Goal: Book appointment/travel/reservation

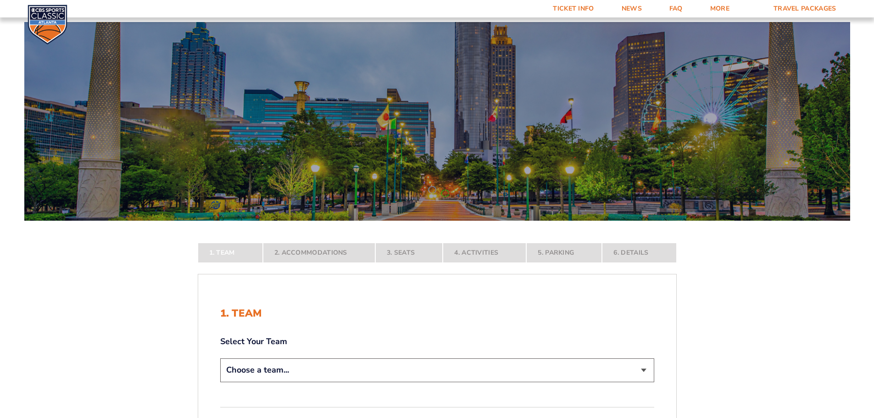
scroll to position [138, 0]
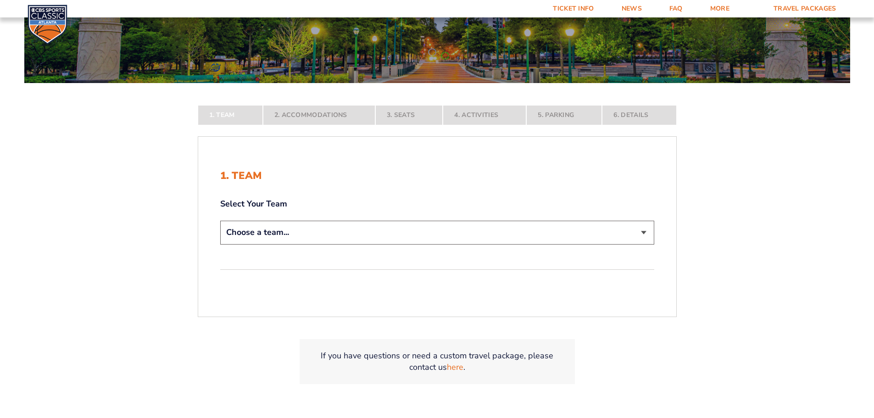
click at [397, 237] on select "Choose a team... [US_STATE] Wildcats [US_STATE] State Buckeyes [US_STATE] Tar H…" at bounding box center [437, 232] width 434 height 23
select select "12956"
click at [220, 244] on select "Choose a team... [US_STATE] Wildcats [US_STATE] State Buckeyes [US_STATE] Tar H…" at bounding box center [437, 232] width 434 height 23
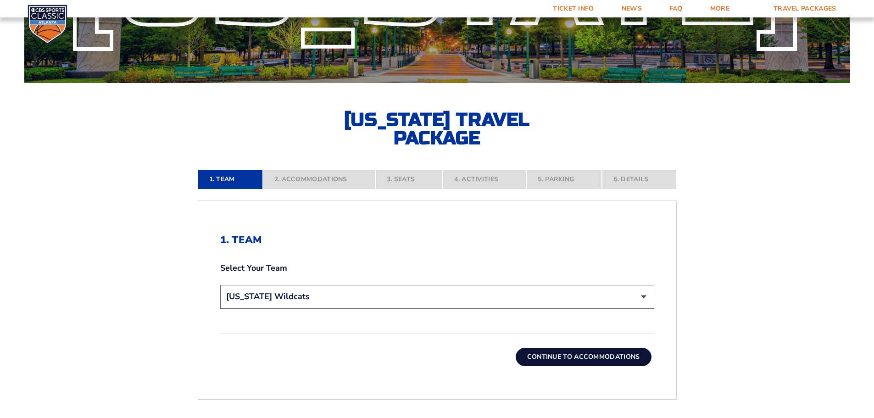
click at [588, 354] on button "Continue To Accommodations" at bounding box center [584, 357] width 136 height 18
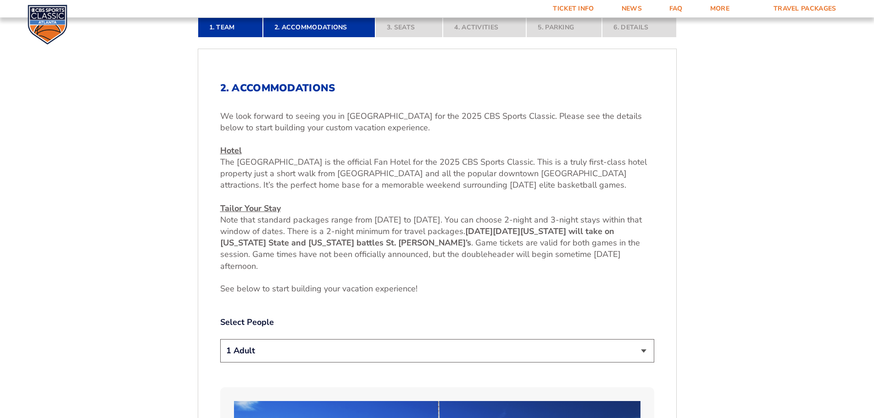
scroll to position [335, 0]
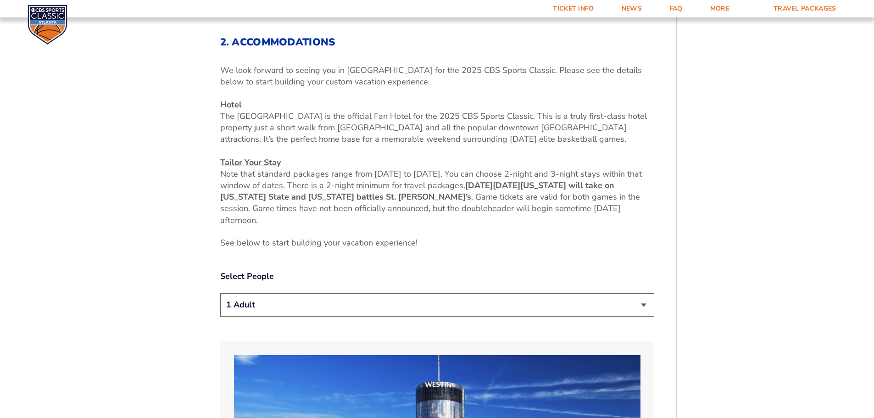
click at [472, 310] on select "1 Adult 2 Adults 3 Adults 4 Adults 2 Adults + 1 Child 2 Adults + 2 Children 2 A…" at bounding box center [437, 304] width 434 height 23
select select "2 Adults + 1 Child"
click at [220, 293] on select "1 Adult 2 Adults 3 Adults 4 Adults 2 Adults + 1 Child 2 Adults + 2 Children 2 A…" at bounding box center [437, 304] width 434 height 23
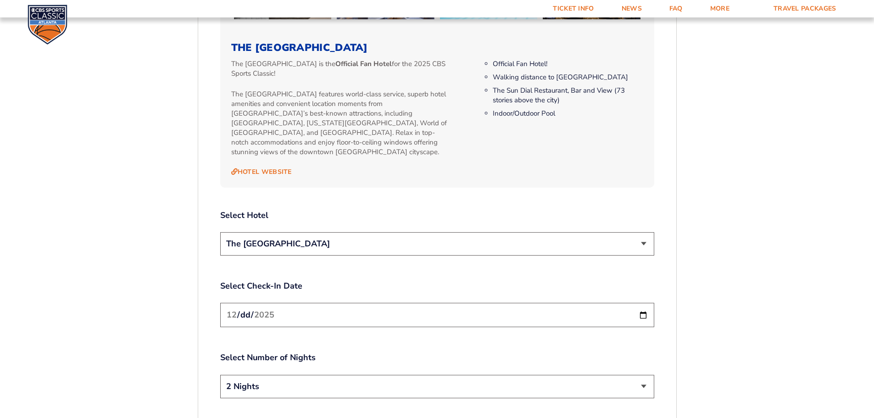
scroll to position [1023, 0]
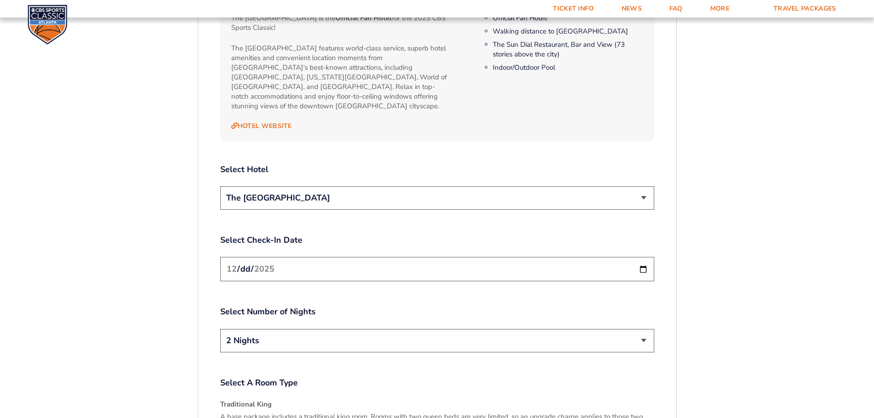
click at [541, 265] on input "[DATE]" at bounding box center [437, 269] width 434 height 24
click at [640, 259] on input "[DATE]" at bounding box center [437, 269] width 434 height 24
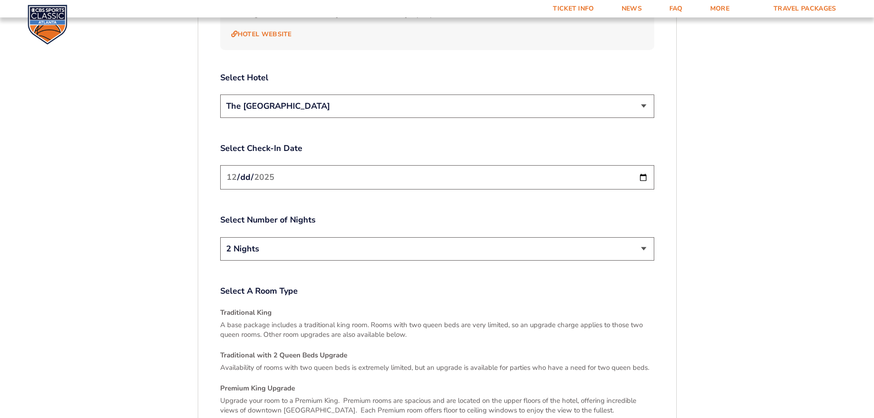
scroll to position [1161, 0]
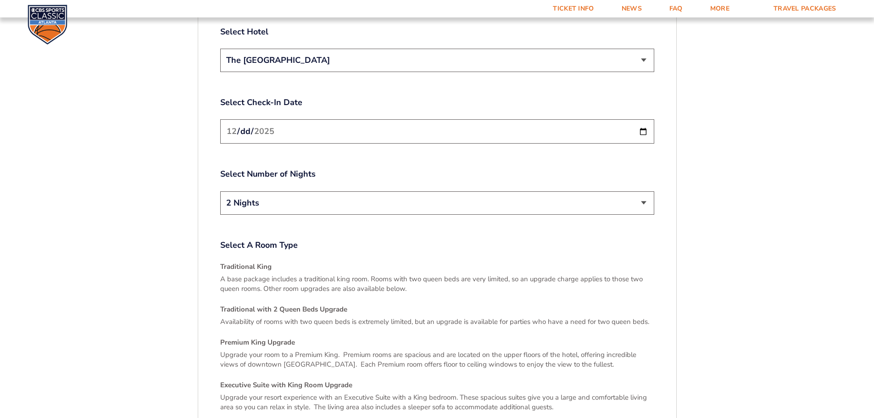
click at [310, 305] on h4 "Traditional with 2 Queen Beds Upgrade" at bounding box center [437, 310] width 434 height 10
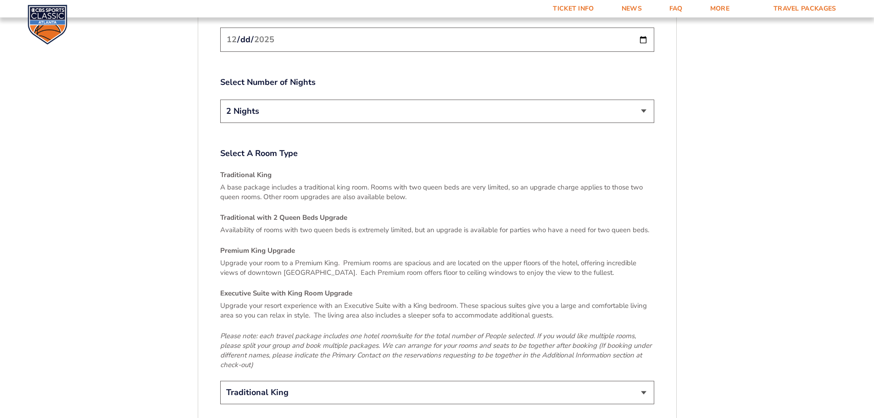
scroll to position [1299, 0]
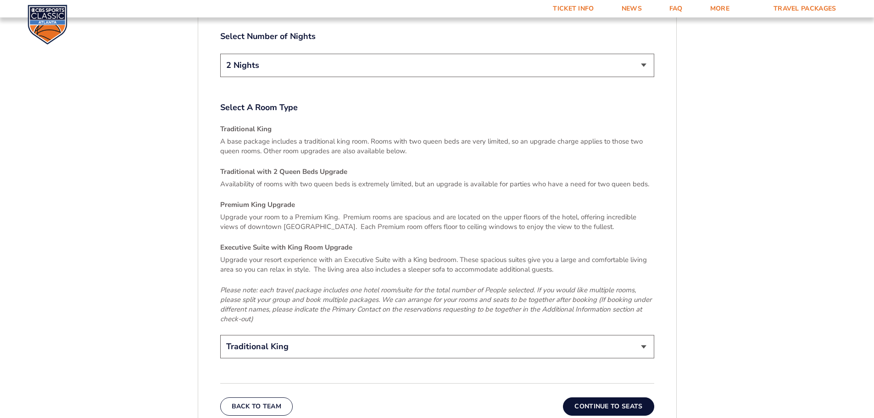
click at [419, 335] on select "Traditional King Traditional with 2 Queen Beds Upgrade (+$45 per night) Premium…" at bounding box center [437, 346] width 434 height 23
select select "Traditional with 2 Queen Beds Upgrade"
click at [220, 335] on select "Traditional King Traditional with 2 Queen Beds Upgrade (+$45 per night) Premium…" at bounding box center [437, 346] width 434 height 23
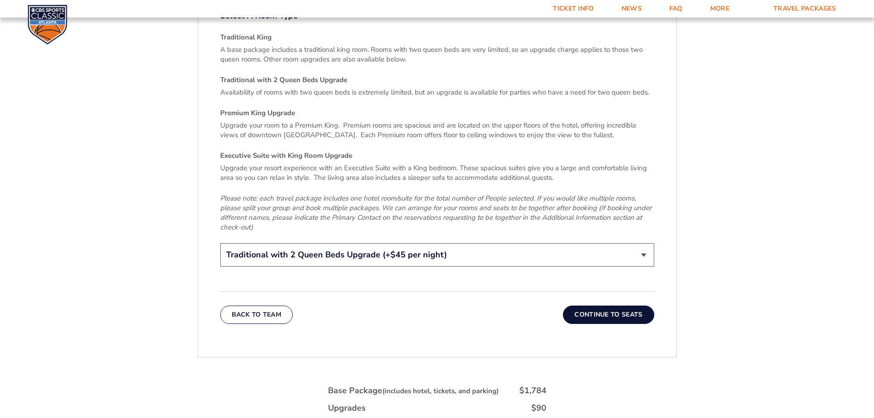
click at [609, 305] on button "Continue To Seats" at bounding box center [608, 314] width 91 height 18
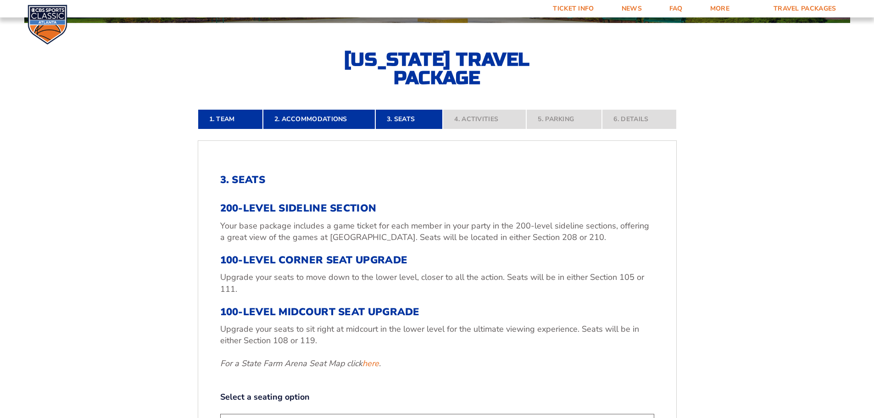
scroll to position [289, 0]
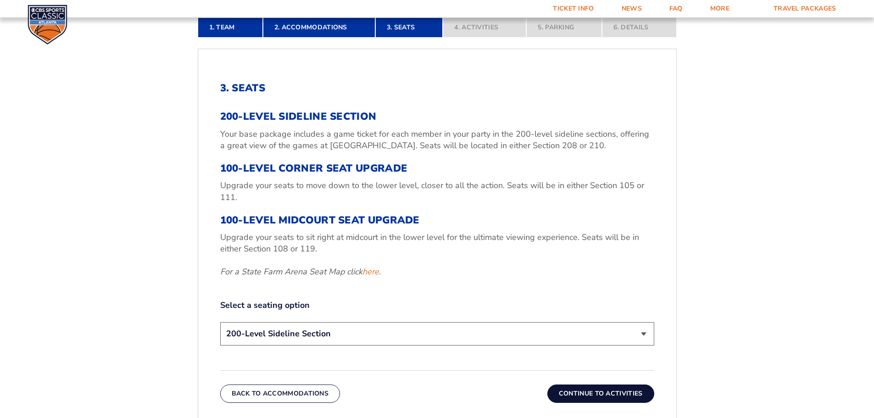
click at [452, 333] on select "200-Level Sideline Section 100-Level Corner Seat Upgrade (+$120 per person) 100…" at bounding box center [437, 333] width 434 height 23
select select "100-Level Corner Seat Upgrade"
click at [220, 322] on select "200-Level Sideline Section 100-Level Corner Seat Upgrade (+$120 per person) 100…" at bounding box center [437, 333] width 434 height 23
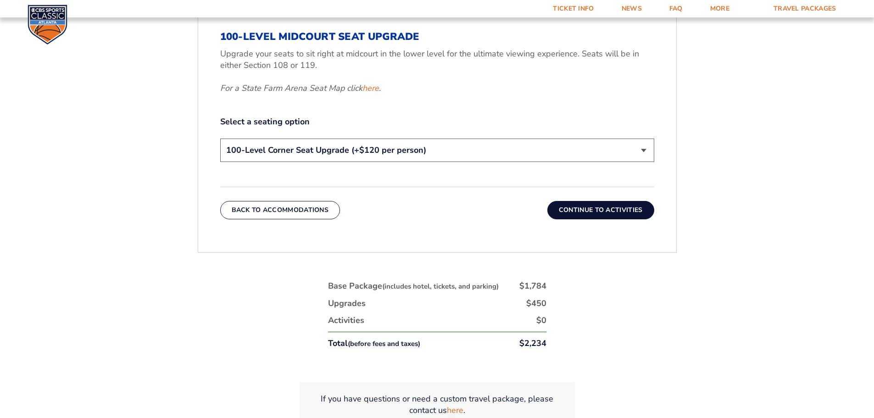
scroll to position [427, 0]
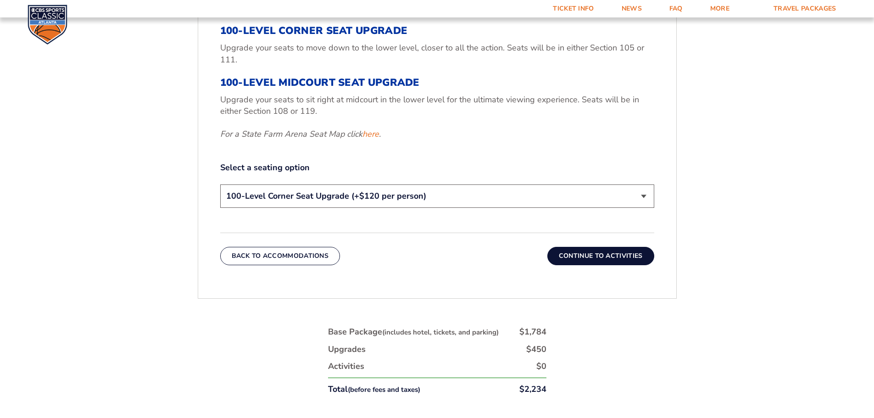
click at [618, 253] on button "Continue To Activities" at bounding box center [600, 256] width 107 height 18
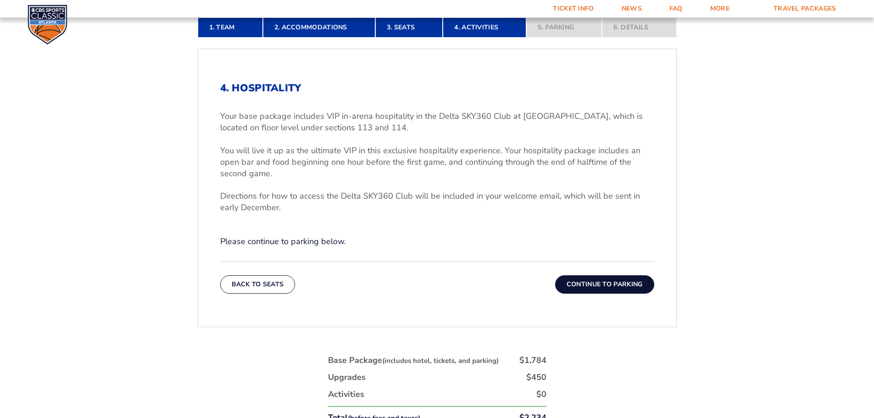
scroll to position [335, 0]
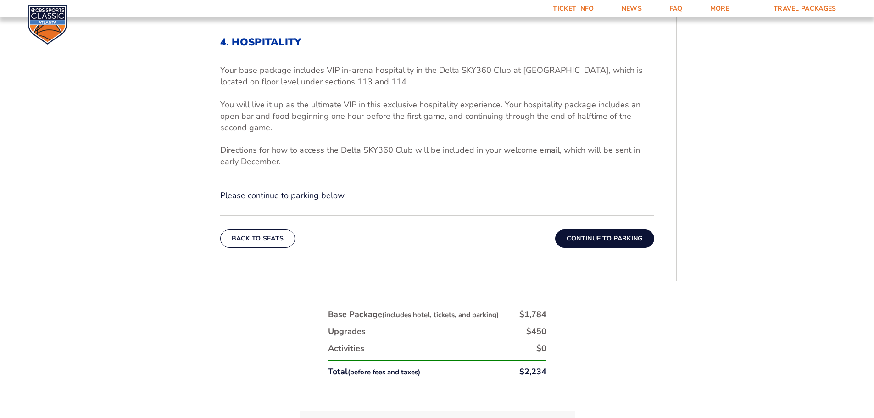
click at [616, 235] on button "Continue To Parking" at bounding box center [604, 238] width 99 height 18
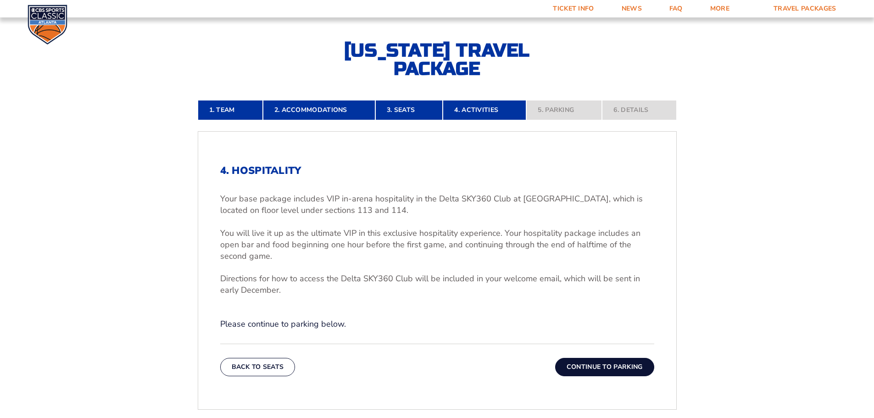
scroll to position [198, 0]
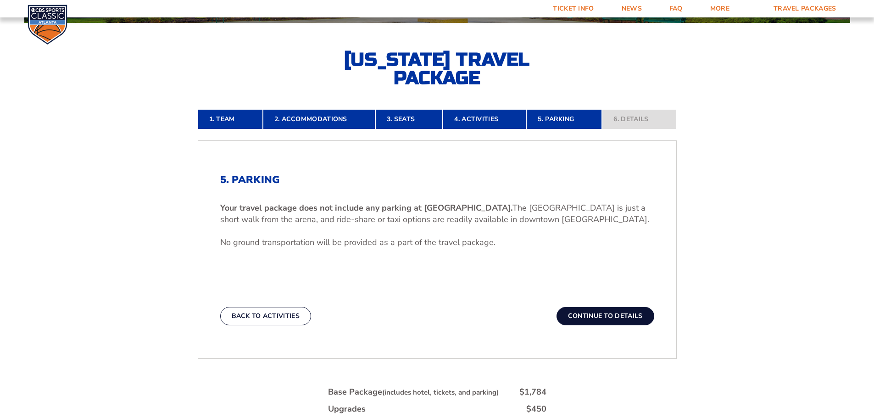
click at [606, 312] on button "Continue To Details" at bounding box center [605, 316] width 98 height 18
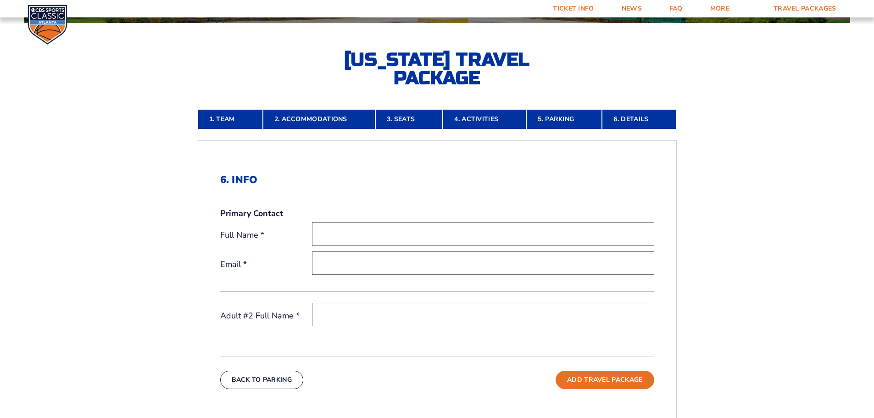
click at [328, 236] on input "text" at bounding box center [483, 233] width 342 height 23
type input "[PERSON_NAME]"
click at [365, 261] on input "email" at bounding box center [483, 262] width 342 height 23
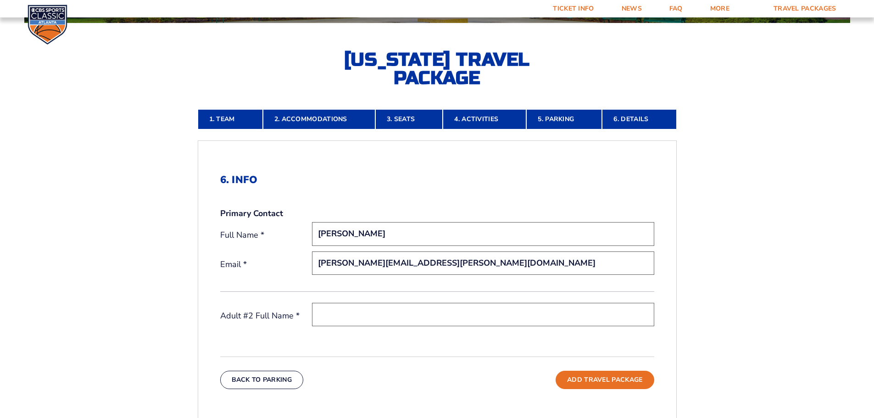
type input "[PERSON_NAME][EMAIL_ADDRESS][PERSON_NAME][DOMAIN_NAME]"
type input "[PERSON_NAME]"
click at [604, 380] on button "Add Travel Package" at bounding box center [604, 380] width 98 height 18
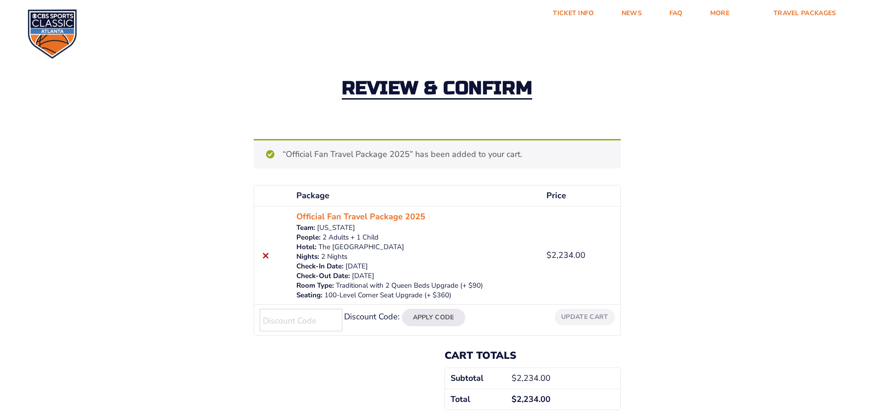
scroll to position [92, 0]
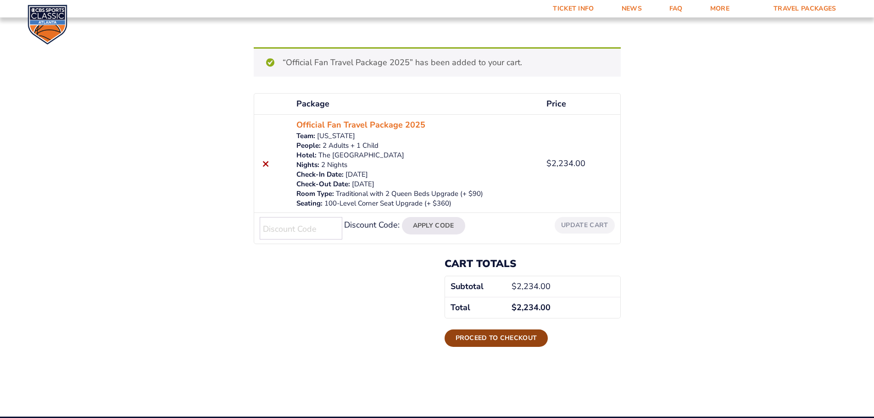
click at [493, 341] on link "Proceed to checkout" at bounding box center [496, 337] width 104 height 17
